Goal: Information Seeking & Learning: Learn about a topic

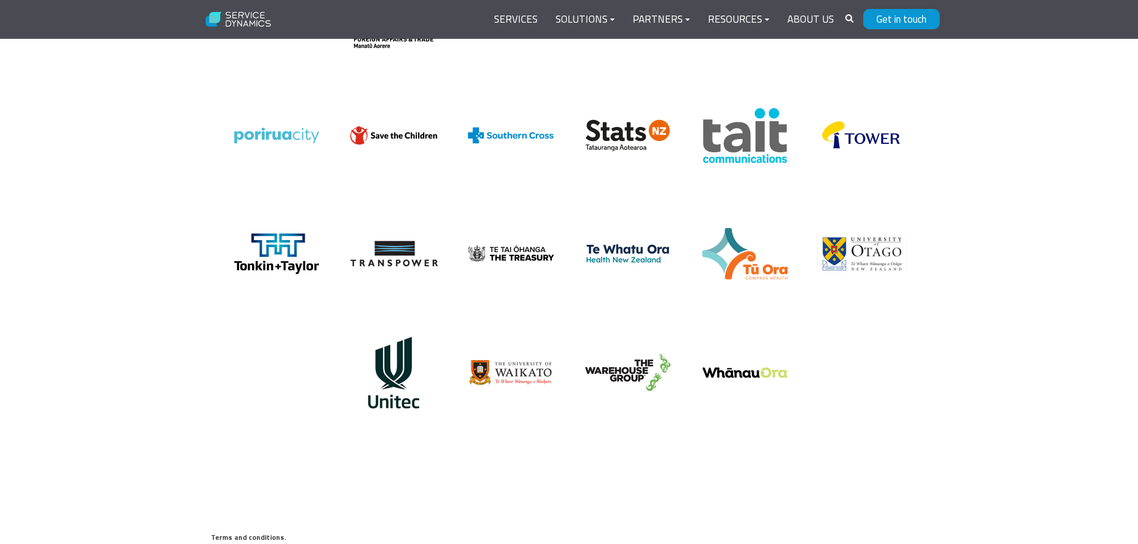
scroll to position [2687, 0]
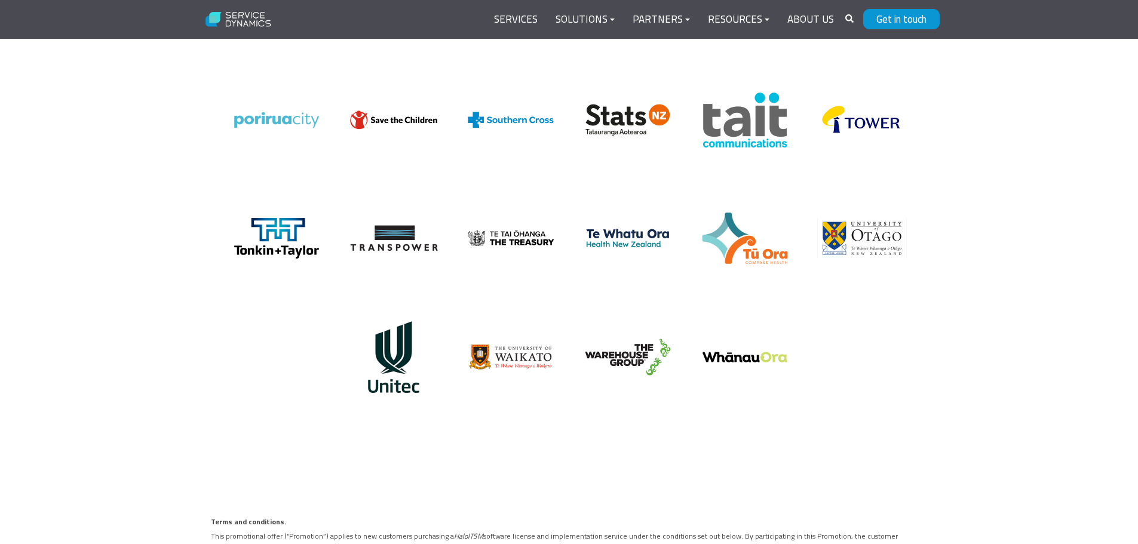
drag, startPoint x: 507, startPoint y: 210, endPoint x: 527, endPoint y: 511, distance: 302.3
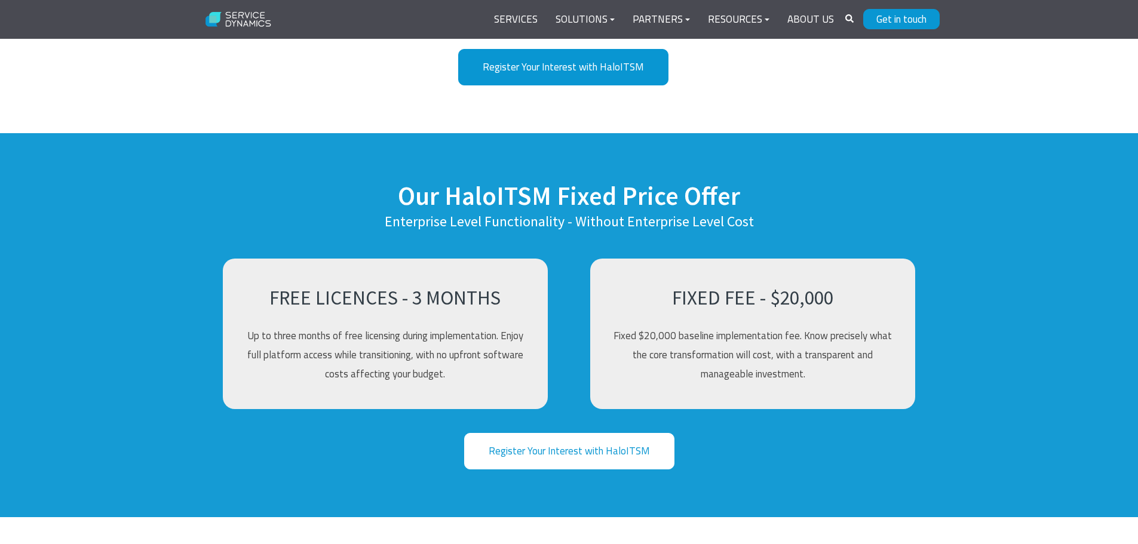
scroll to position [896, 0]
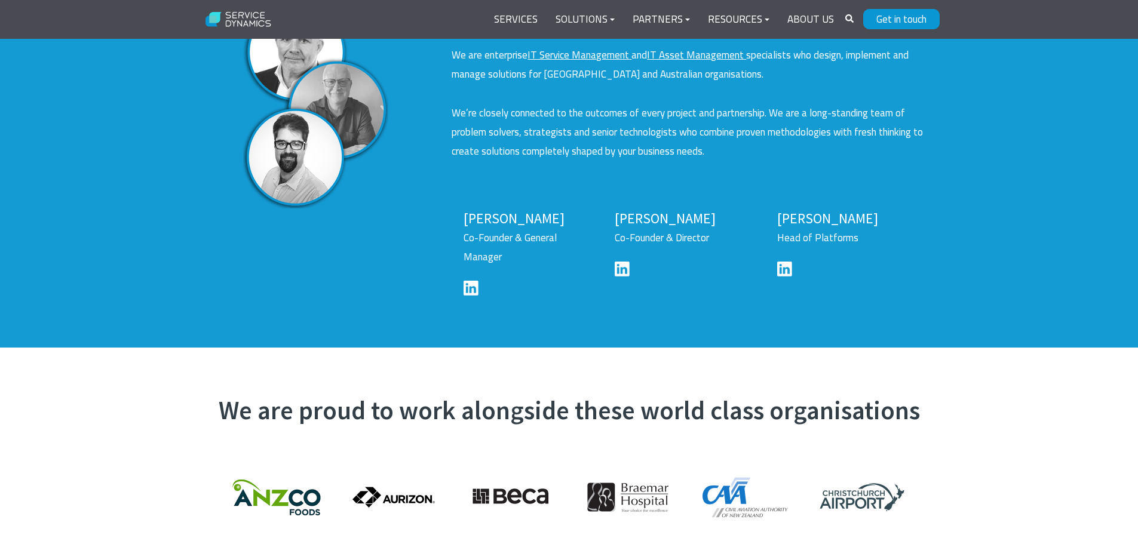
scroll to position [2508, 0]
